Goal: Share content

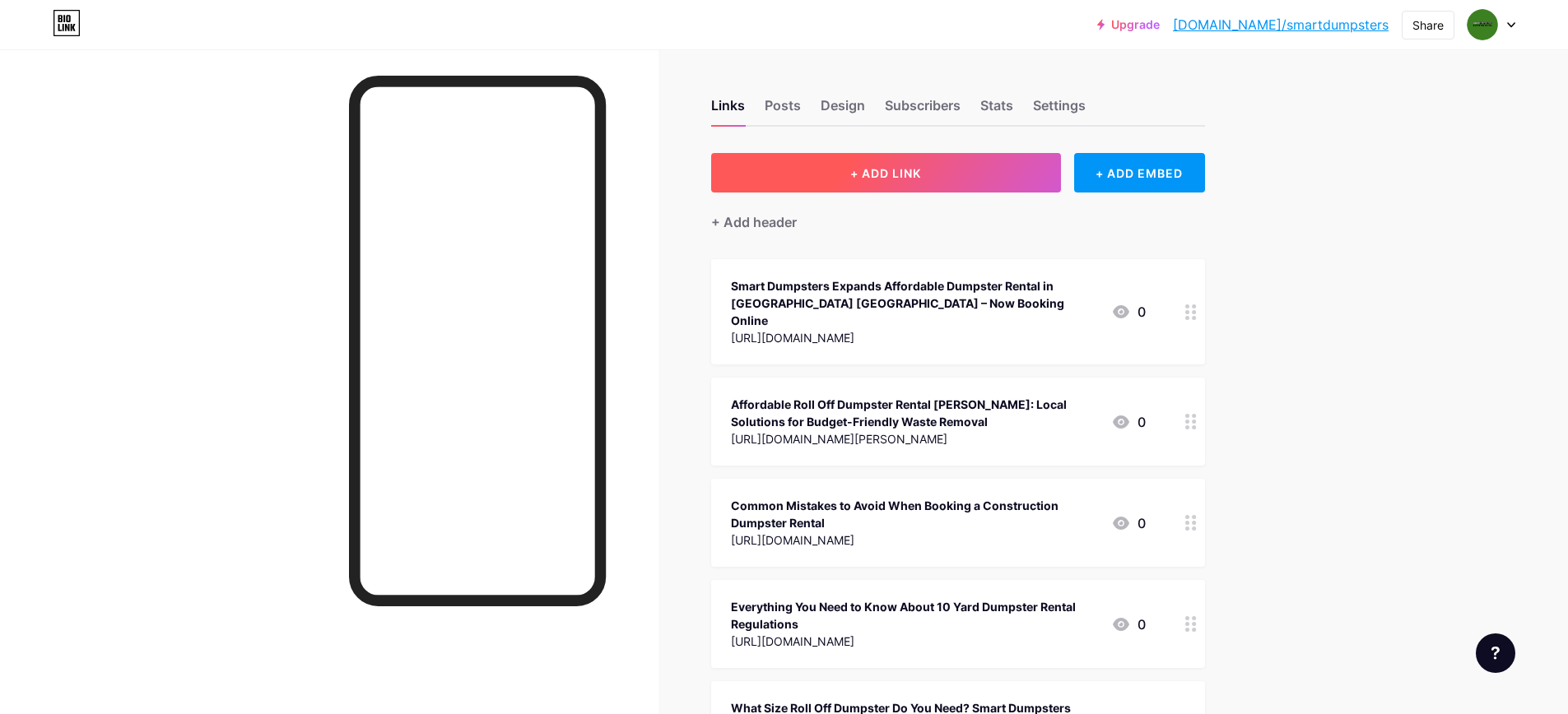
click at [896, 158] on button "+ ADD LINK" at bounding box center [885, 173] width 350 height 40
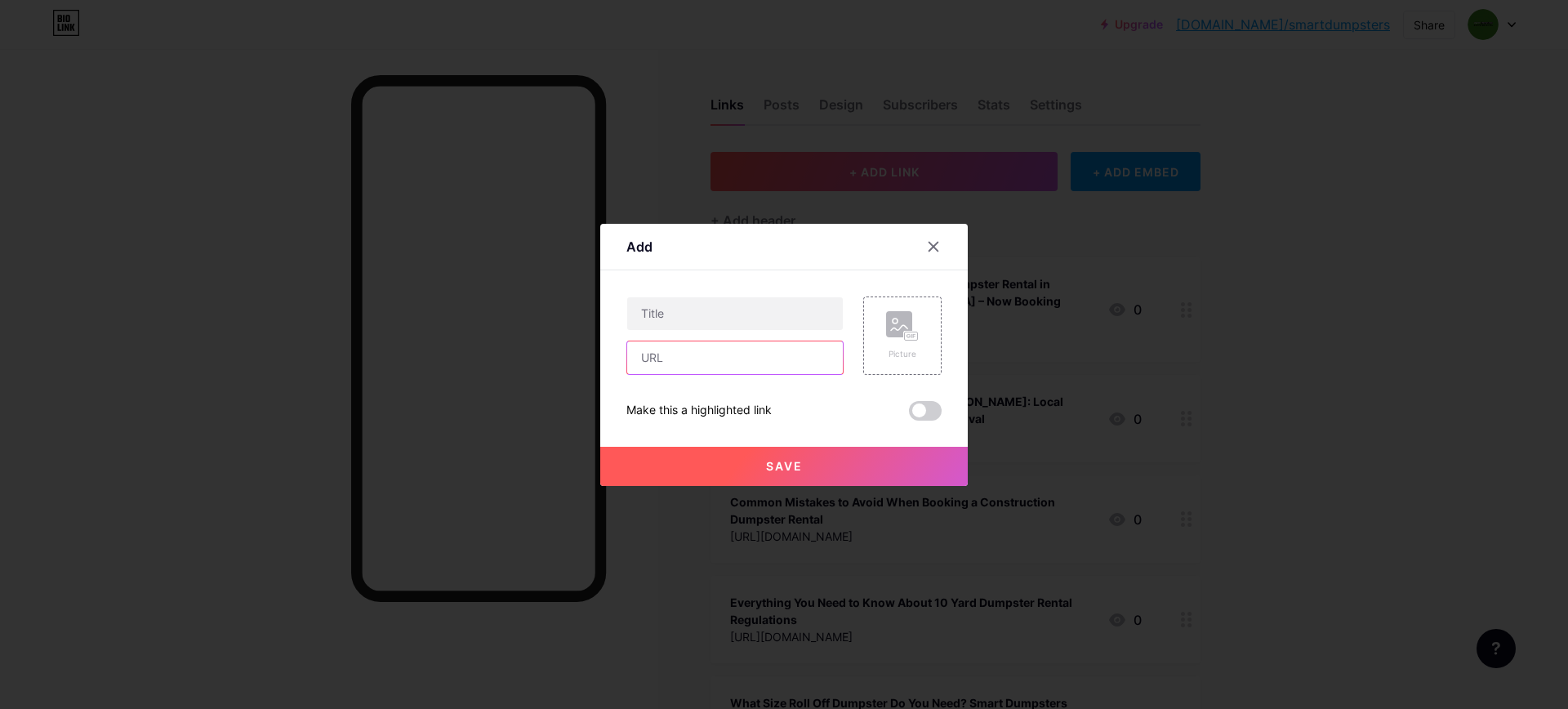
click at [744, 367] on input "text" at bounding box center [735, 357] width 216 height 33
paste input "[URL][DOMAIN_NAME]"
type input "[URL][DOMAIN_NAME]"
click at [710, 321] on input "text" at bounding box center [735, 313] width 216 height 33
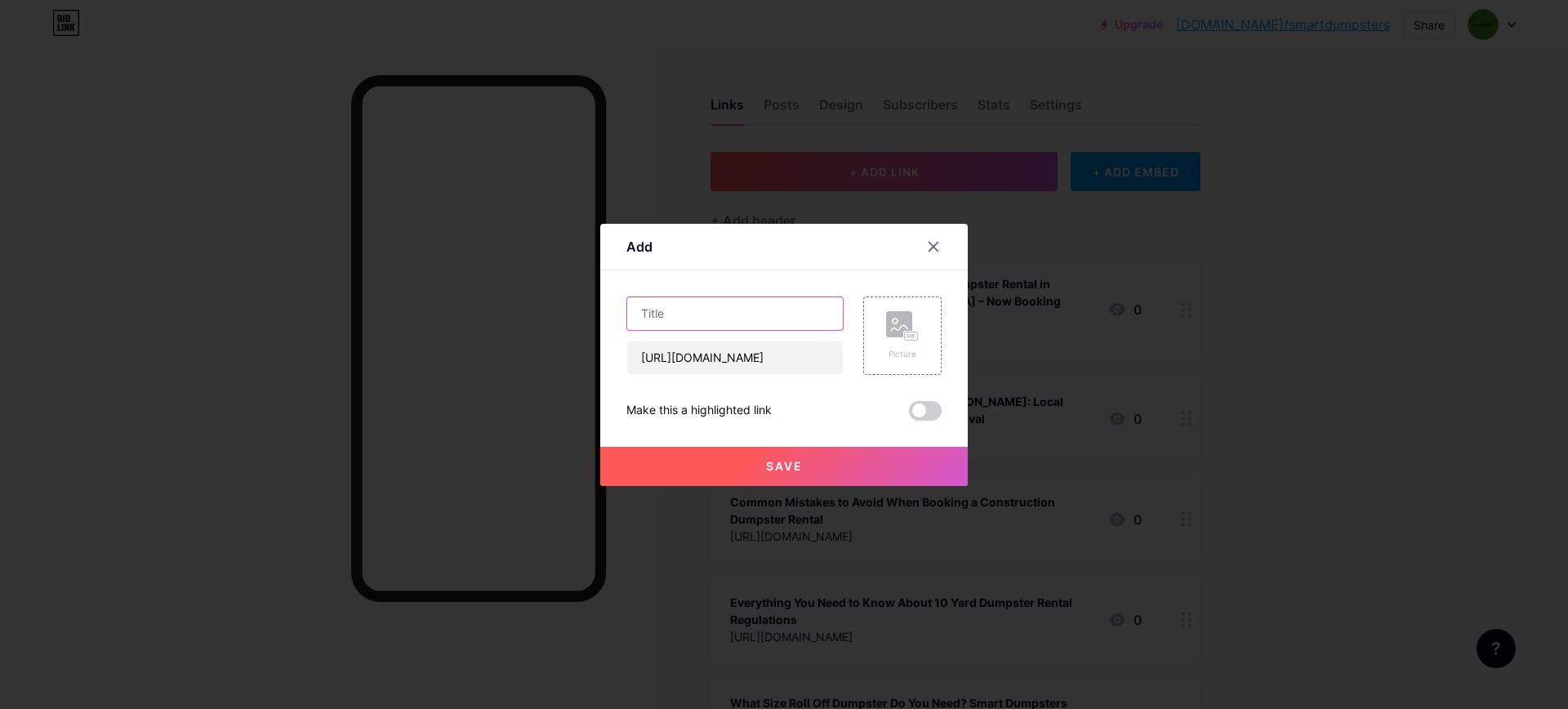
scroll to position [0, 0]
paste input "5 Best Renovation Dumpster Rental Tips to Save Money and Time"
type input "5 Best Renovation Dumpster Rental Tips to Save Money and Time"
click at [784, 442] on div "Save" at bounding box center [784, 453] width 368 height 65
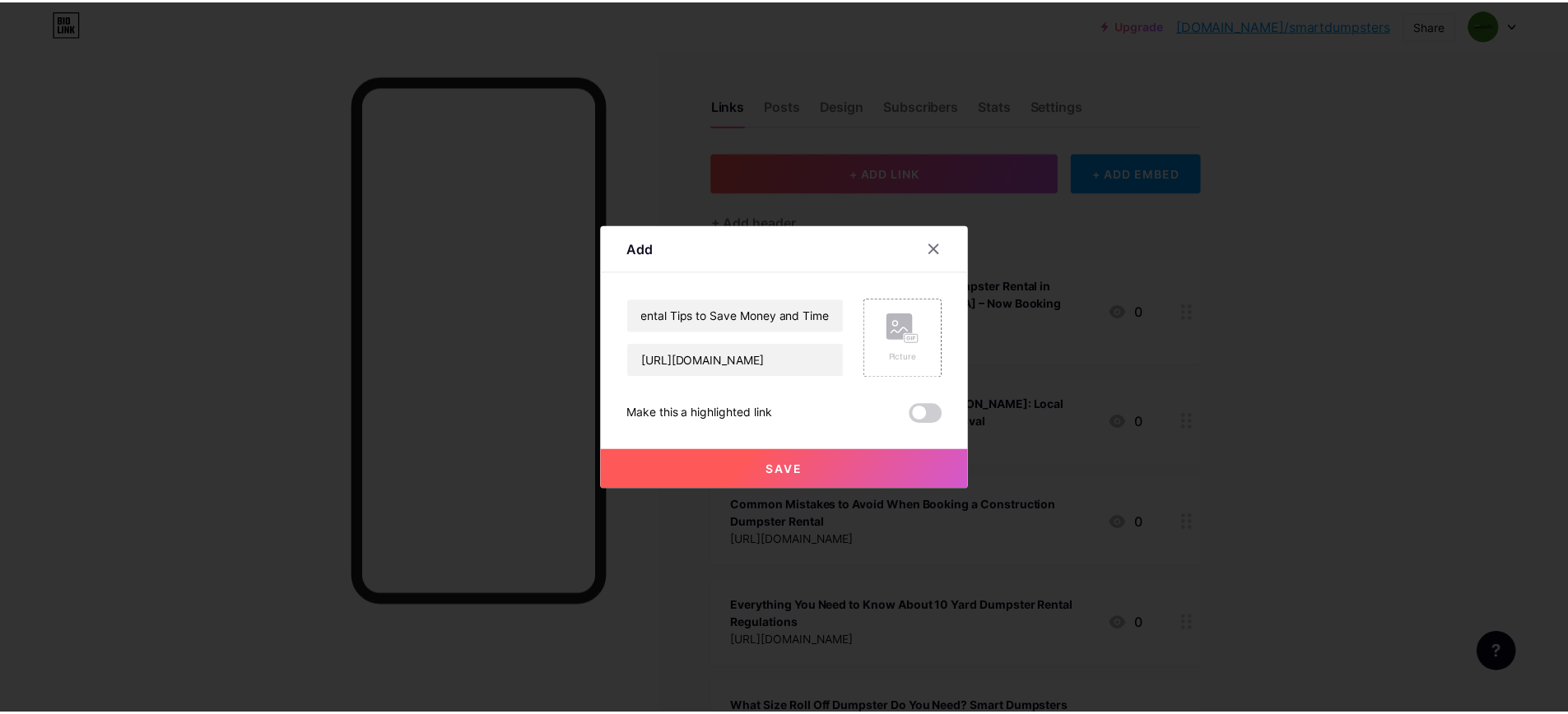
scroll to position [0, 0]
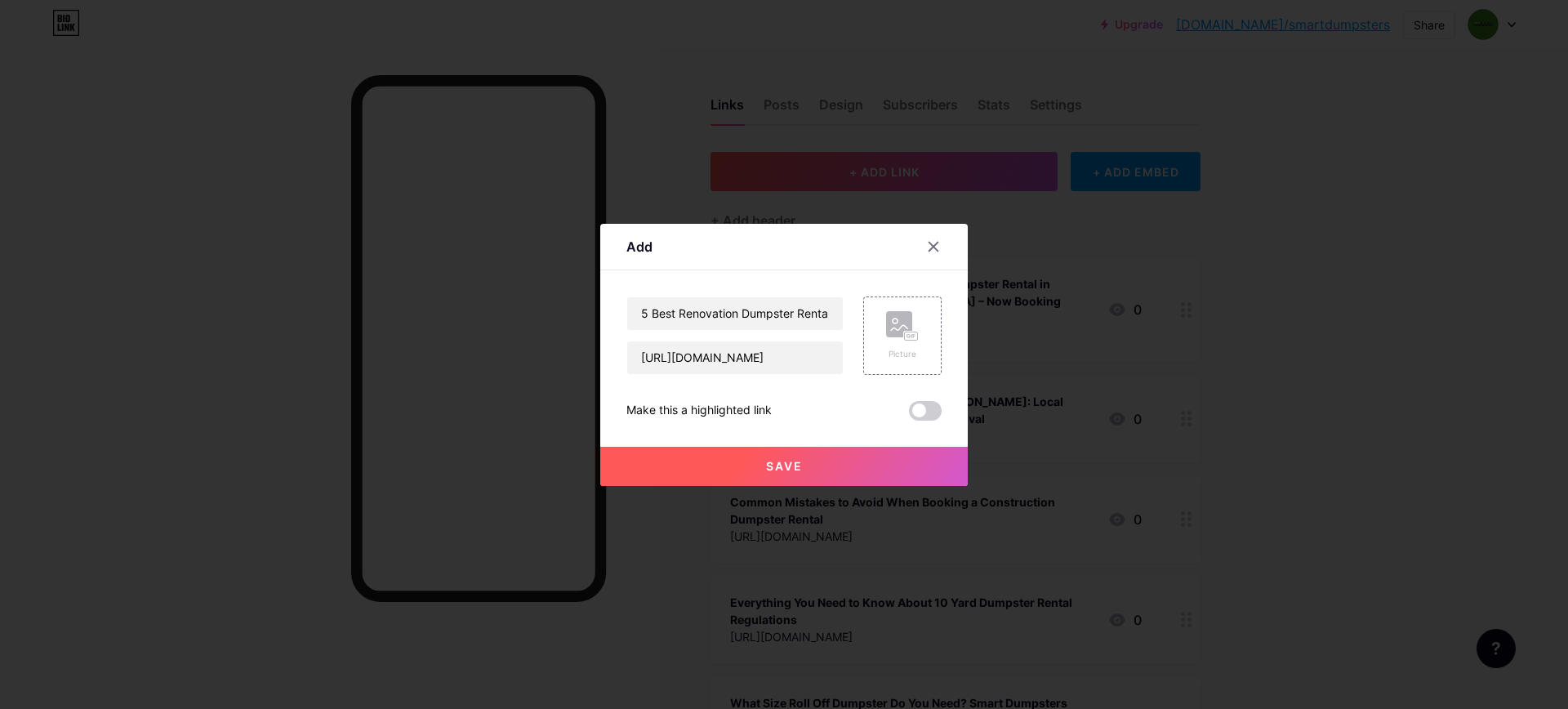
click at [792, 457] on button "Save" at bounding box center [784, 466] width 368 height 40
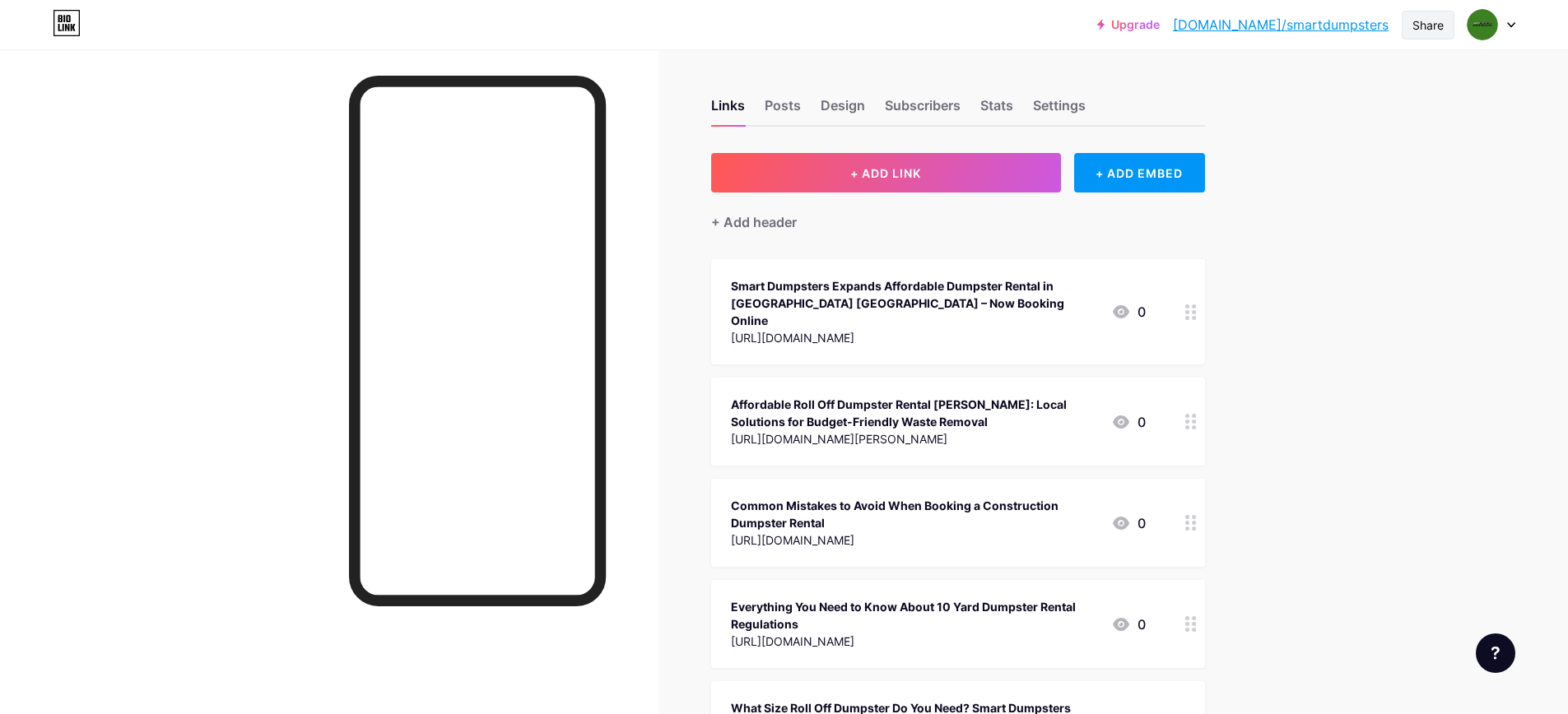
click at [1416, 24] on div "Share" at bounding box center [1427, 25] width 31 height 17
click at [1327, 84] on div "Copy link" at bounding box center [1330, 84] width 246 height 40
